Goal: Task Accomplishment & Management: Manage account settings

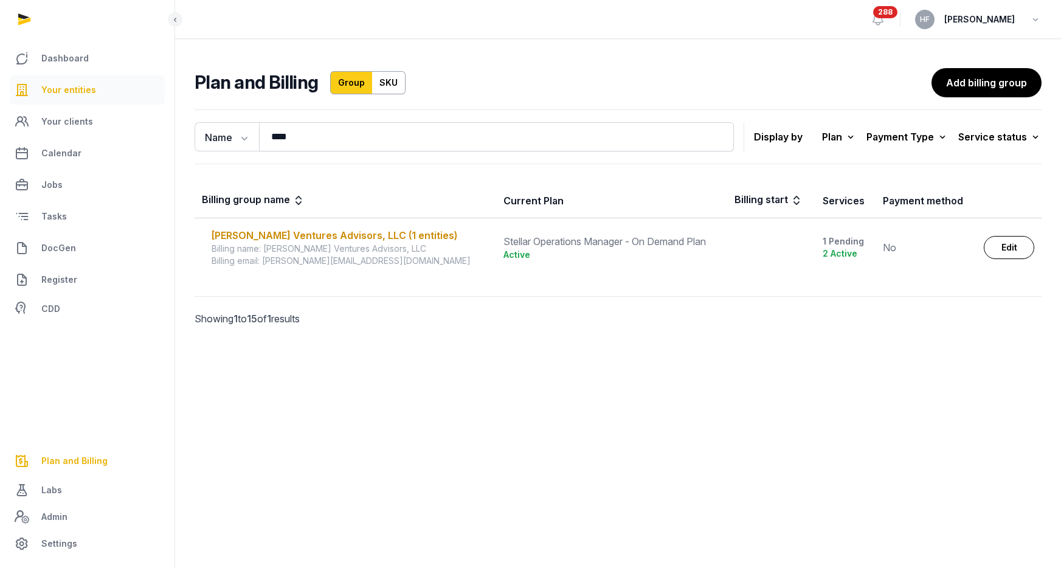
click at [74, 80] on link "Your entities" at bounding box center [87, 89] width 155 height 29
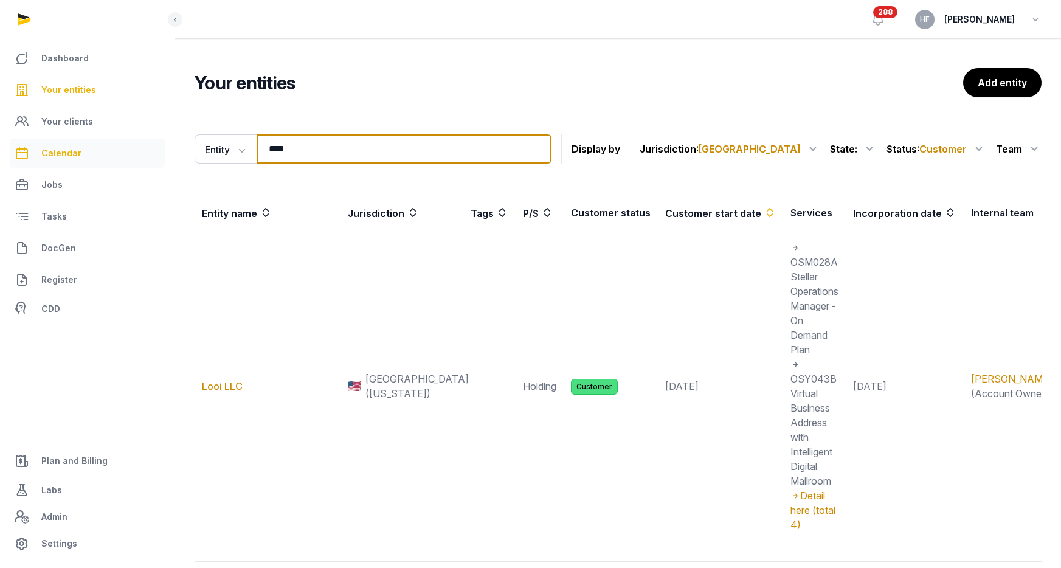
drag, startPoint x: 303, startPoint y: 149, endPoint x: 136, endPoint y: 146, distance: 166.6
click at [160, 146] on div "Dashboard Your entities Your clients Calendar Jobs Tasks DocGen Register CDD Pl…" at bounding box center [530, 324] width 1061 height 649
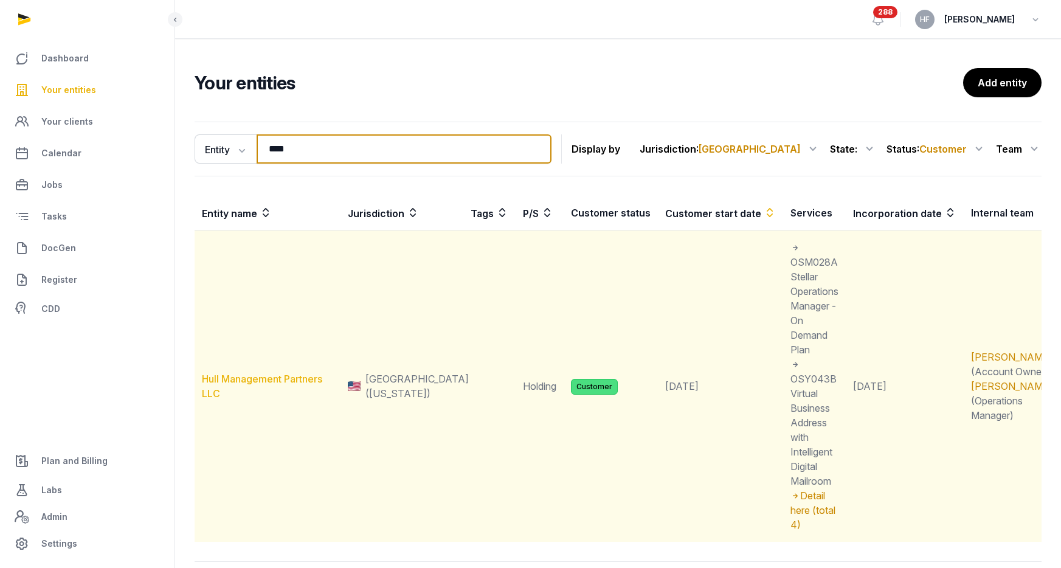
type input "****"
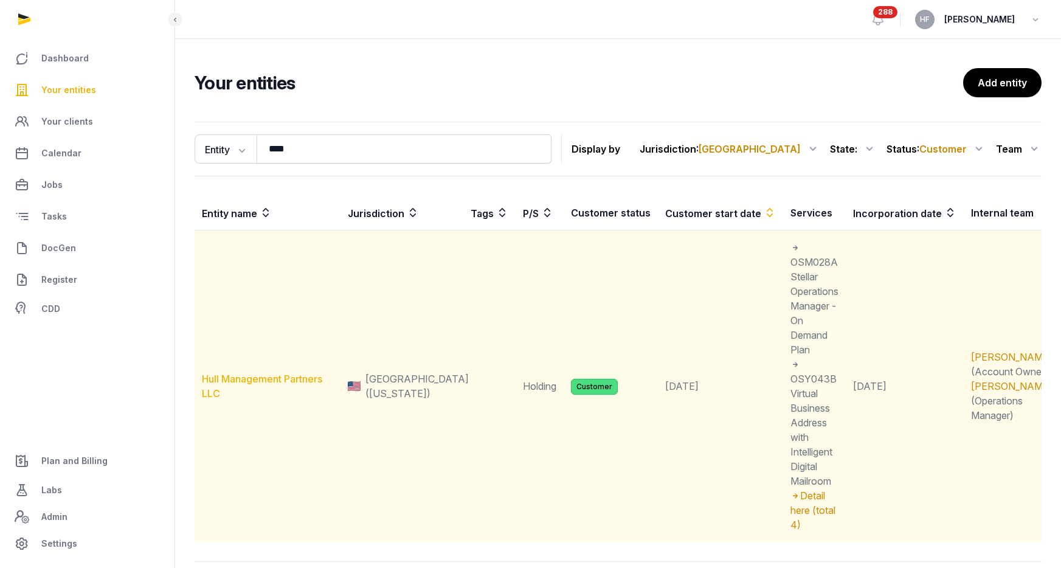
click at [247, 373] on link "Hull Management Partners LLC" at bounding box center [262, 386] width 120 height 27
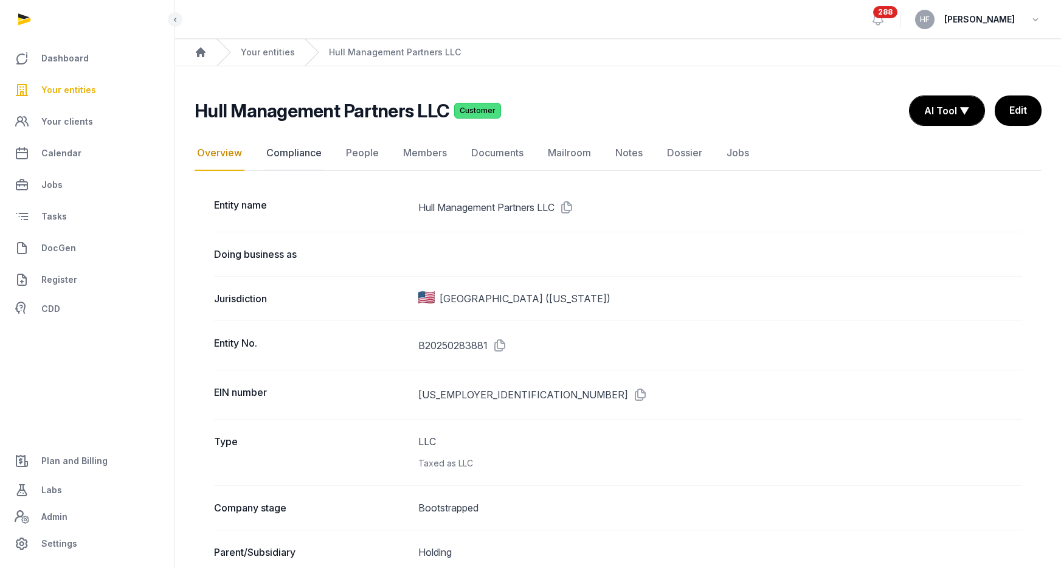
click at [283, 154] on link "Compliance" at bounding box center [294, 153] width 60 height 35
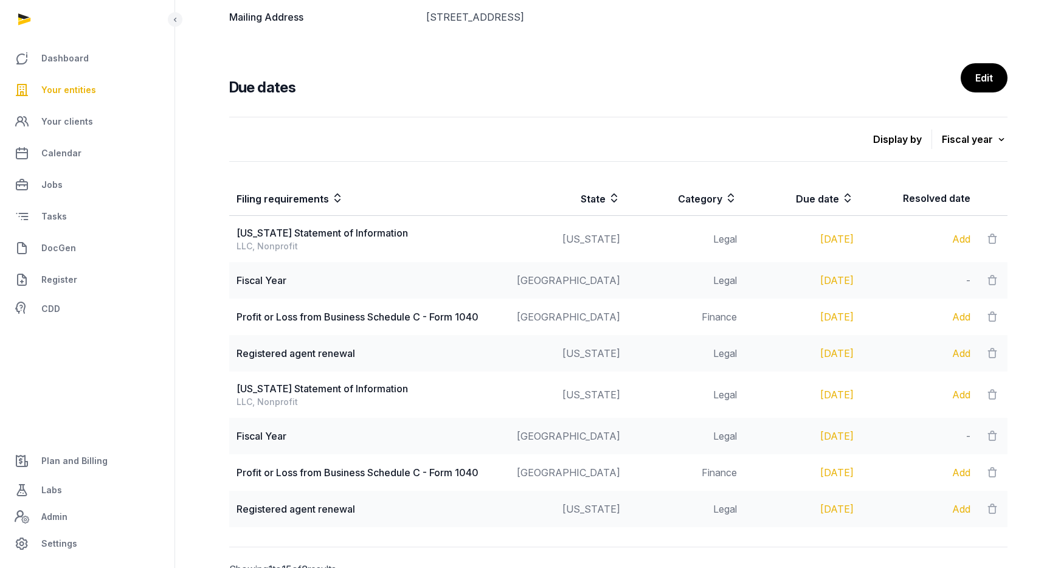
scroll to position [438, 0]
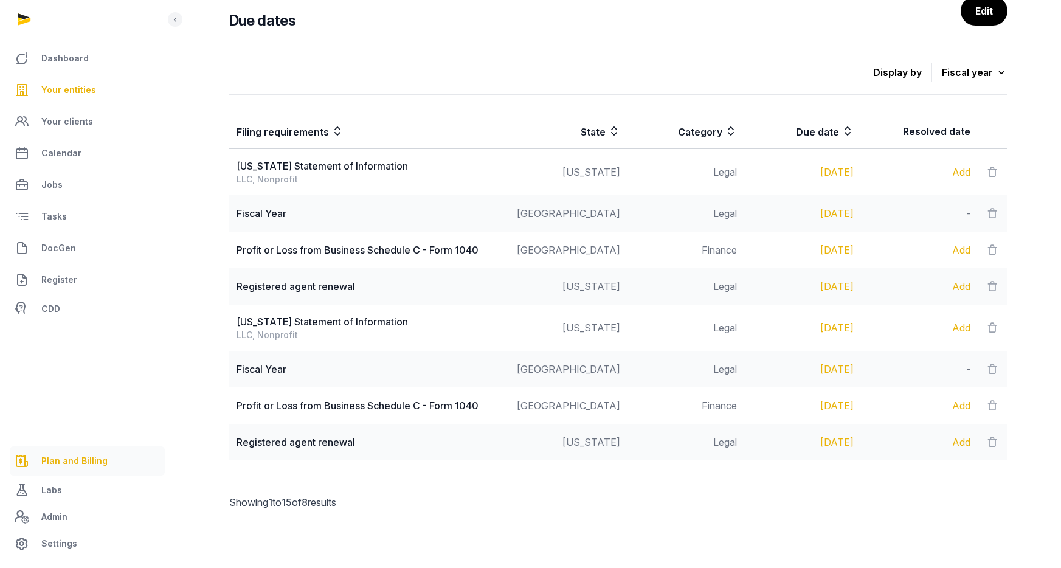
click at [92, 453] on span "Plan and Billing" at bounding box center [74, 460] width 66 height 15
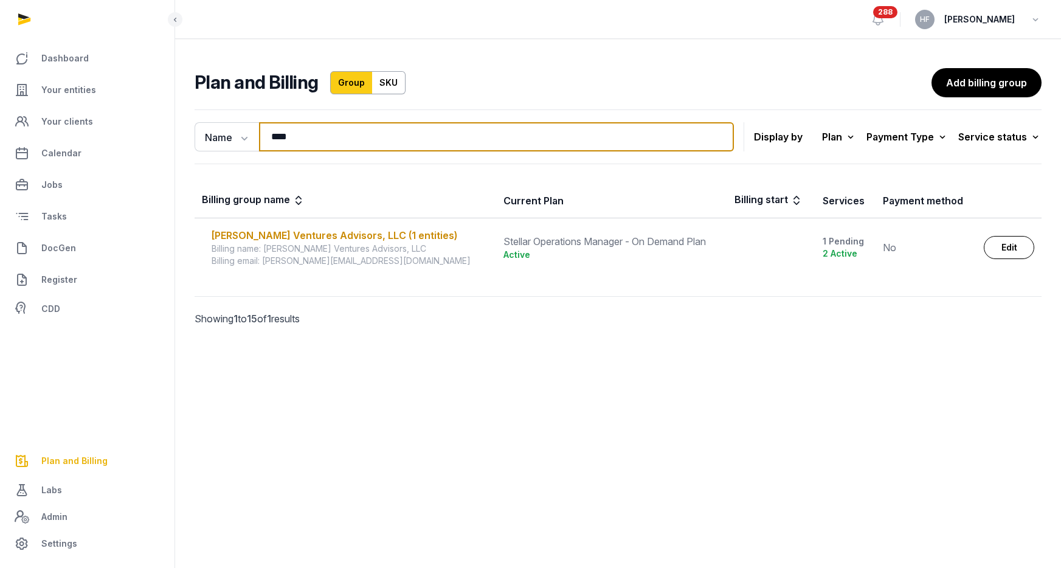
drag, startPoint x: 308, startPoint y: 137, endPoint x: 172, endPoint y: 125, distance: 136.1
click at [188, 125] on div "Name Name Email **** Search Display by Plan All plans On Demand Plan Scale Plan…" at bounding box center [618, 235] width 886 height 260
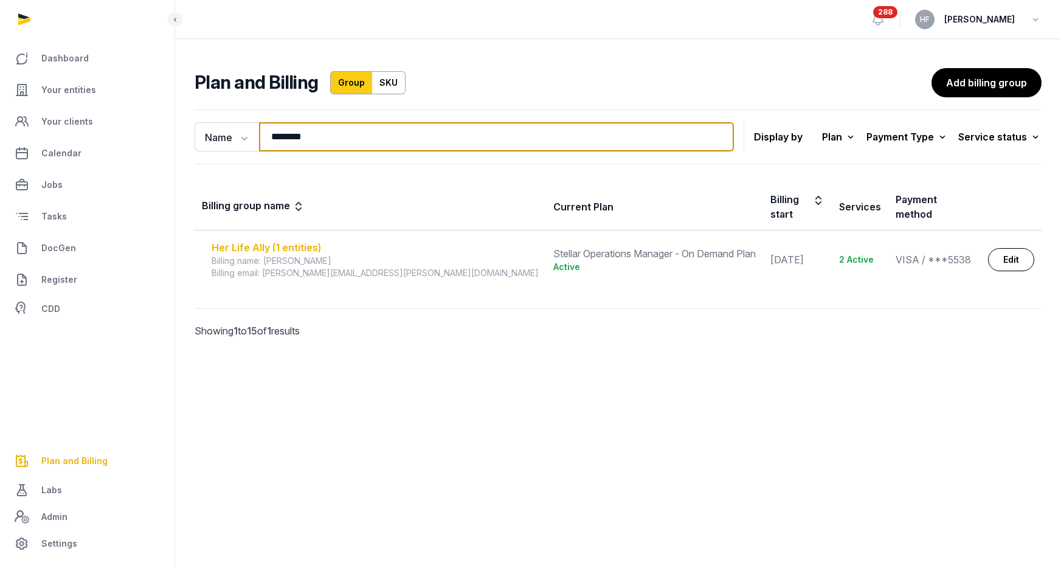
type input "********"
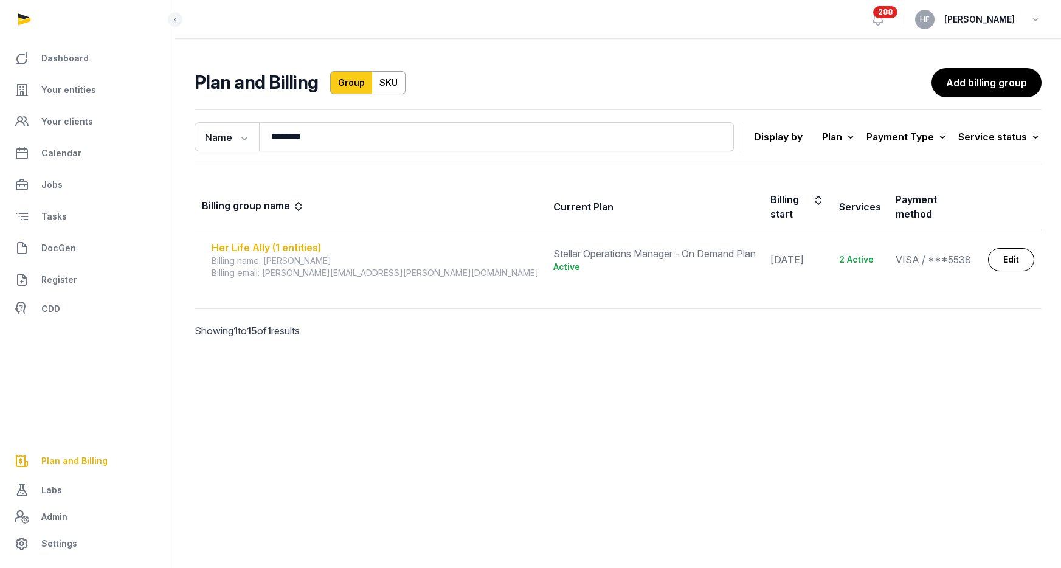
click at [306, 240] on div "Her Life Ally (1 entities)" at bounding box center [375, 247] width 327 height 15
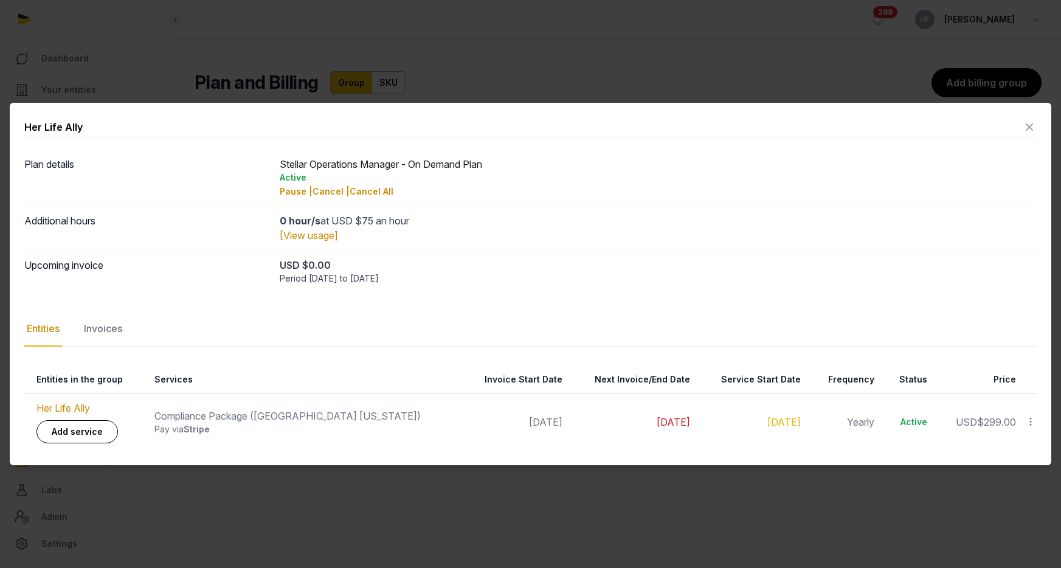
click at [1030, 420] on icon at bounding box center [1030, 421] width 11 height 13
click at [105, 330] on div "Invoices" at bounding box center [102, 328] width 43 height 35
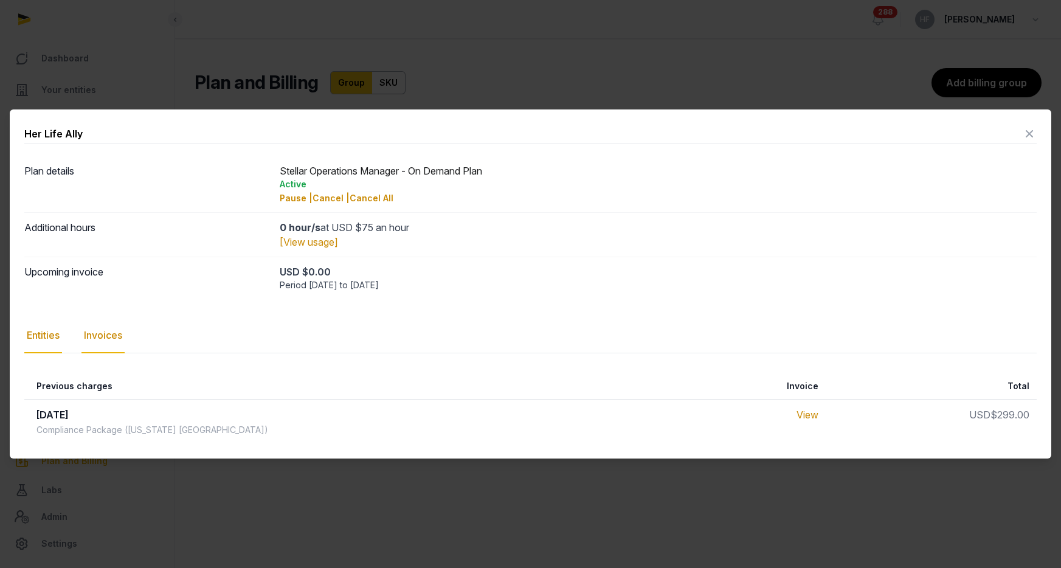
click at [53, 336] on div "Entities" at bounding box center [43, 335] width 38 height 35
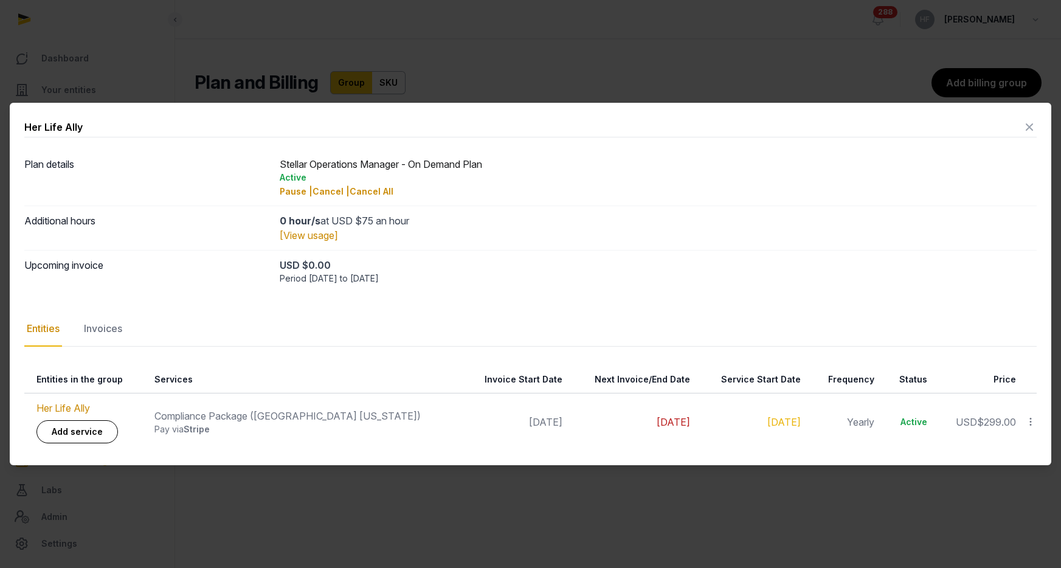
click at [1032, 422] on icon at bounding box center [1030, 421] width 11 height 13
click at [991, 422] on span "$299.00" at bounding box center [996, 422] width 39 height 12
click at [1028, 129] on icon at bounding box center [1029, 126] width 15 height 19
